Goal: Information Seeking & Learning: Learn about a topic

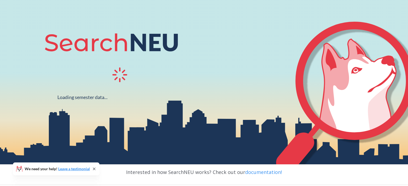
scroll to position [44, 0]
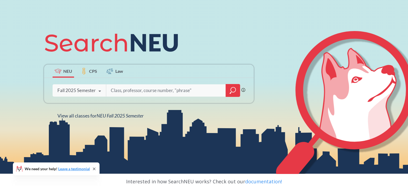
click at [128, 92] on input "search" at bounding box center [165, 90] width 111 height 11
type input "5010"
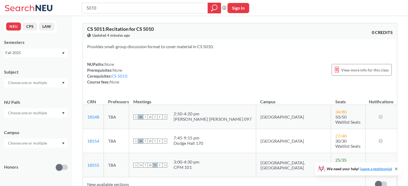
click at [37, 141] on input "text" at bounding box center [27, 143] width 45 height 6
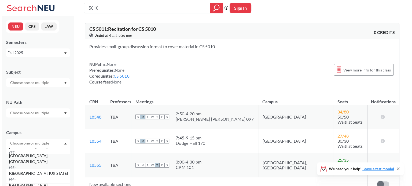
scroll to position [80, 0]
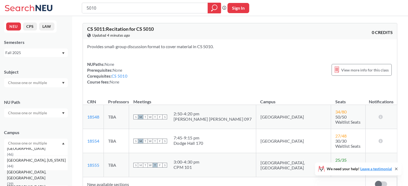
click at [35, 179] on span "[GEOGRAPHIC_DATA], [GEOGRAPHIC_DATA]" at bounding box center [37, 175] width 61 height 12
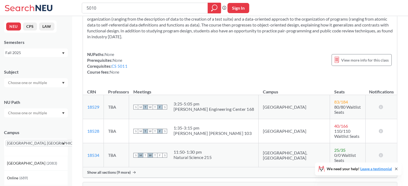
scroll to position [241, 0]
click at [127, 170] on span "Show all sections (9 more)" at bounding box center [108, 172] width 43 height 5
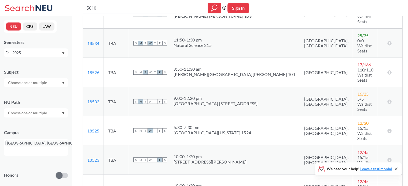
scroll to position [375, 0]
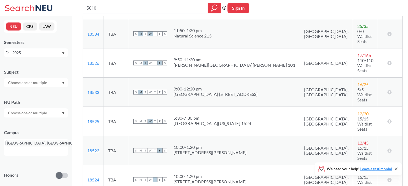
drag, startPoint x: 180, startPoint y: 142, endPoint x: 196, endPoint y: 141, distance: 16.1
click at [42, 66] on div "Subject" at bounding box center [36, 76] width 64 height 24
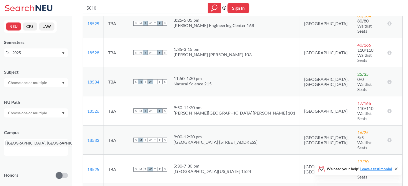
scroll to position [268, 0]
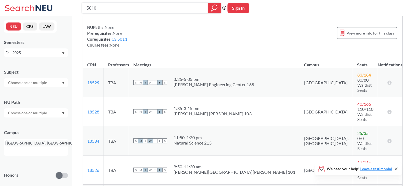
click at [110, 8] on input "5010" at bounding box center [145, 7] width 118 height 9
type input "5200"
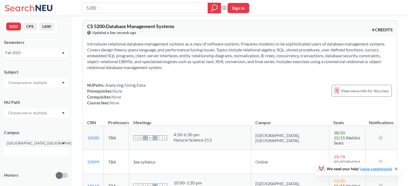
scroll to position [107, 0]
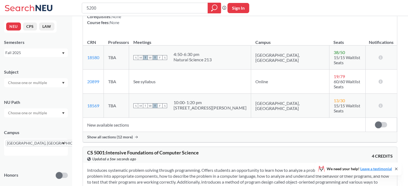
click at [129, 132] on div "Show all sections (12 more)" at bounding box center [240, 137] width 314 height 10
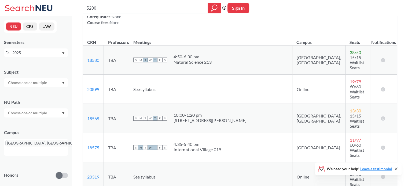
click at [129, 162] on td "TBA" at bounding box center [116, 176] width 25 height 29
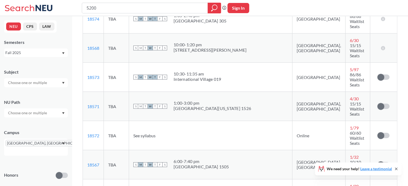
scroll to position [295, 0]
